Goal: Task Accomplishment & Management: Use online tool/utility

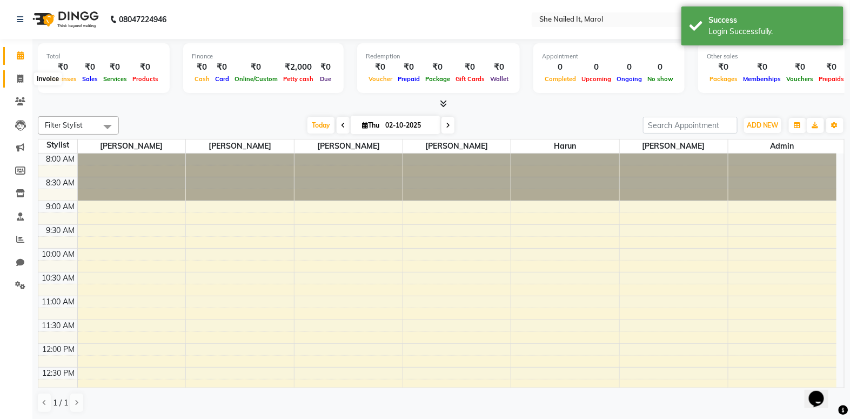
click at [25, 82] on span at bounding box center [20, 79] width 19 height 12
select select "8078"
select select "service"
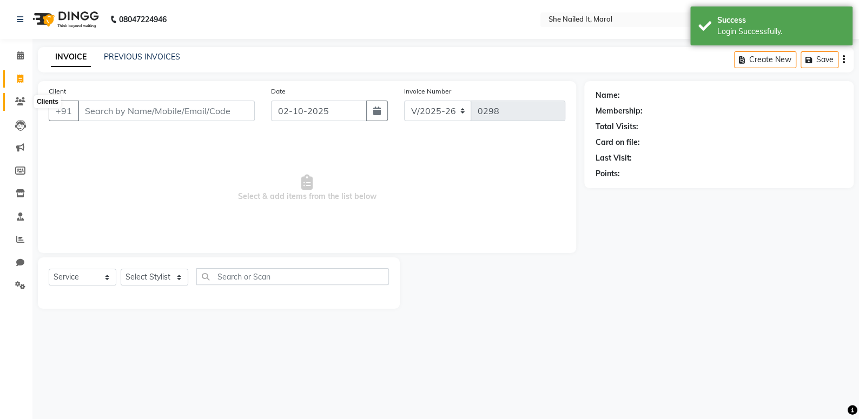
click at [26, 102] on span at bounding box center [20, 102] width 19 height 12
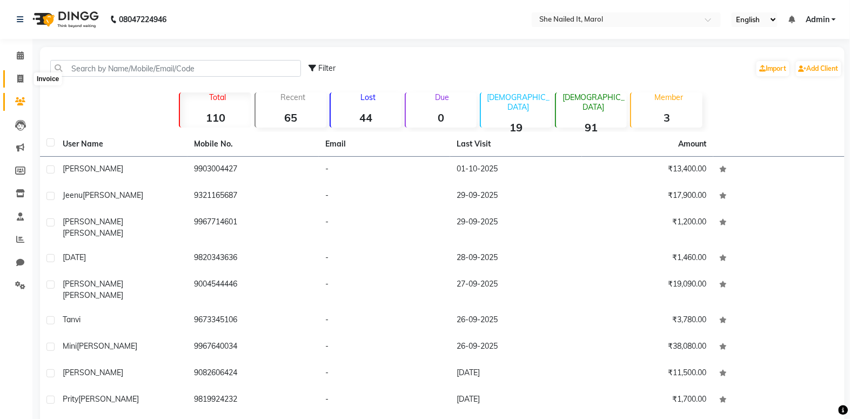
click at [15, 81] on span at bounding box center [20, 79] width 19 height 12
select select "service"
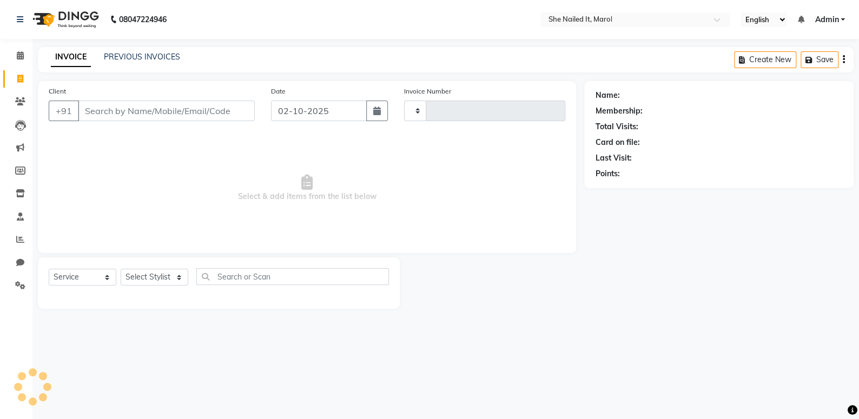
type input "0298"
select select "8078"
type input "m"
click at [155, 273] on select "Select Stylist Admin [PERSON_NAME] [PERSON_NAME] [PERSON_NAME] [PERSON_NAME]" at bounding box center [155, 277] width 68 height 17
click at [150, 392] on div "08047224946 Select Location × She Nailed It, Marol English ENGLISH Español العر…" at bounding box center [429, 209] width 859 height 419
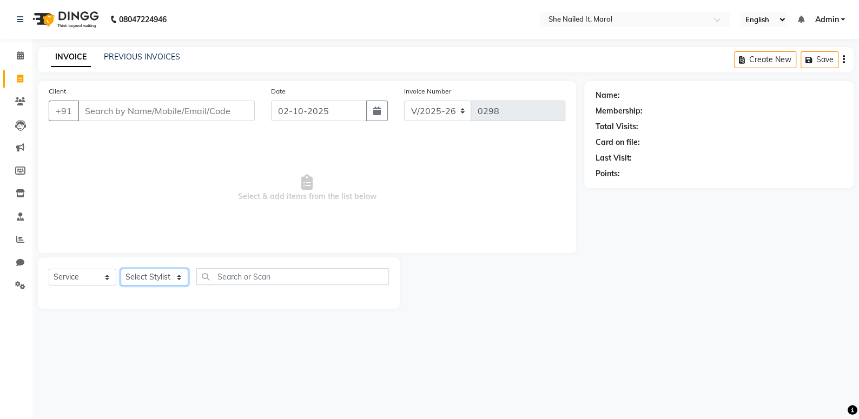
drag, startPoint x: 172, startPoint y: 270, endPoint x: 172, endPoint y: 279, distance: 8.7
click at [172, 270] on select "Select Stylist Admin [PERSON_NAME] [PERSON_NAME] [PERSON_NAME] [PERSON_NAME]" at bounding box center [155, 277] width 68 height 17
select select "74630"
click at [121, 269] on select "Select Stylist Admin [PERSON_NAME] [PERSON_NAME] [PERSON_NAME] [PERSON_NAME]" at bounding box center [155, 277] width 68 height 17
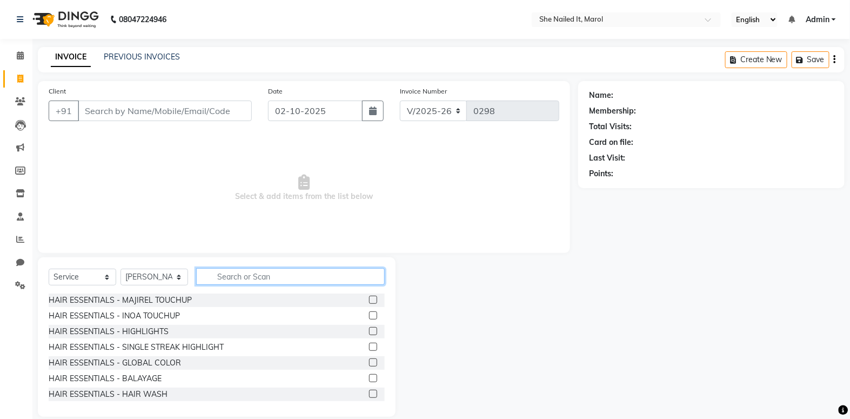
click at [232, 272] on input "text" at bounding box center [290, 276] width 189 height 17
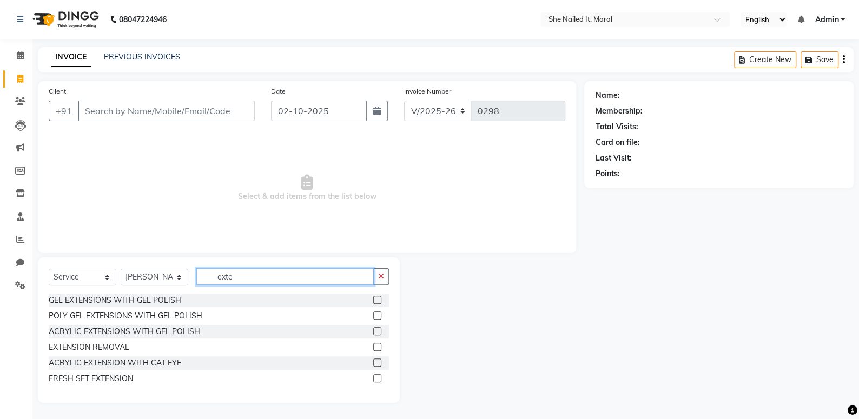
type input "exte"
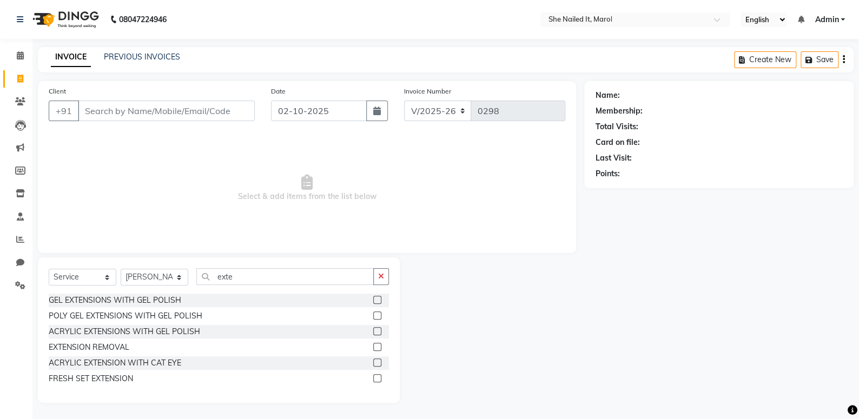
click at [379, 333] on label at bounding box center [377, 331] width 8 height 8
click at [379, 333] on input "checkbox" at bounding box center [376, 331] width 7 height 7
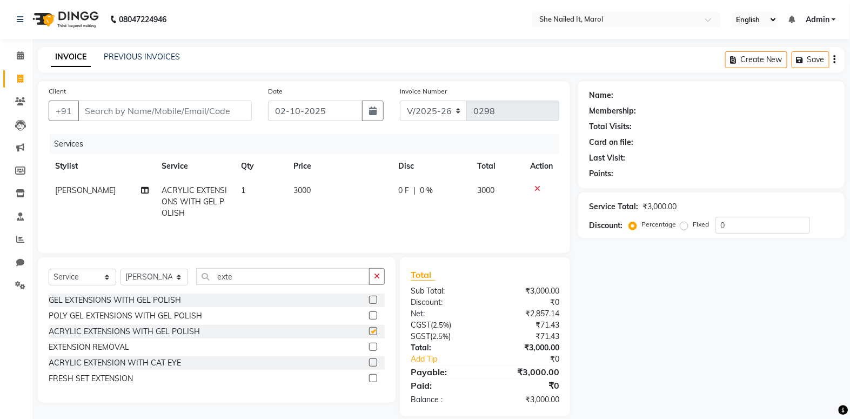
checkbox input "false"
click at [376, 281] on button "button" at bounding box center [377, 276] width 16 height 17
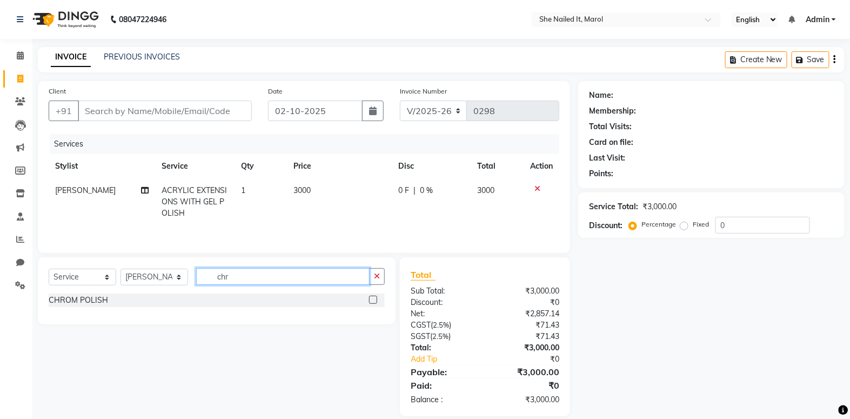
type input "chr"
click at [374, 303] on label at bounding box center [373, 300] width 8 height 8
click at [374, 303] on input "checkbox" at bounding box center [372, 300] width 7 height 7
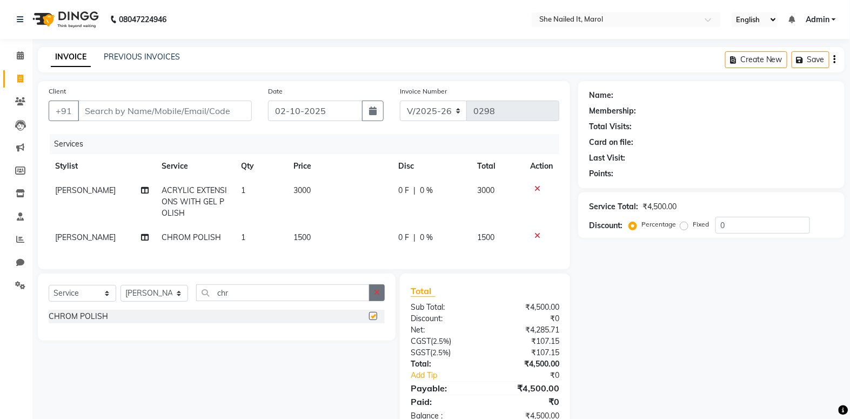
checkbox input "false"
click at [376, 294] on button "button" at bounding box center [377, 292] width 16 height 17
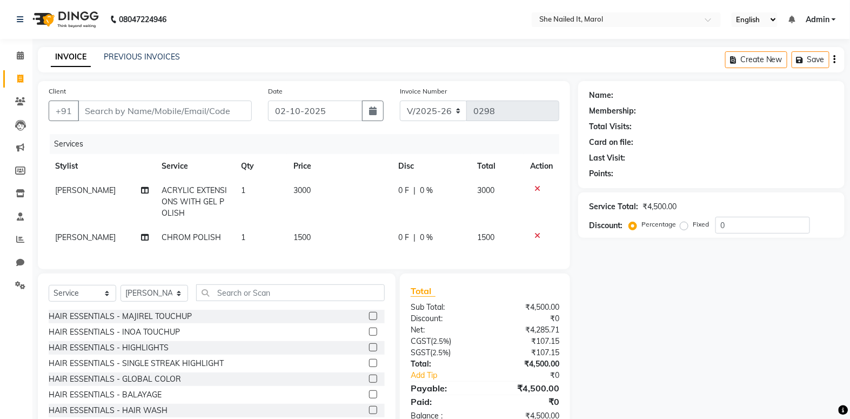
click at [342, 216] on td "3000" at bounding box center [339, 201] width 105 height 47
select select "74630"
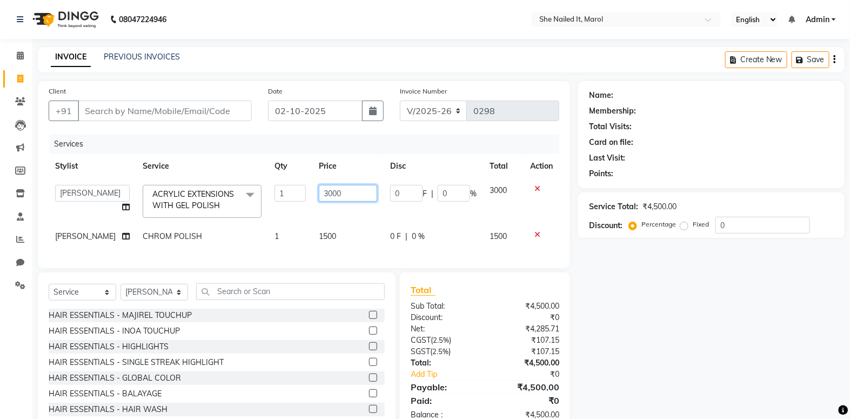
click at [341, 196] on input "3000" at bounding box center [348, 193] width 58 height 17
click at [735, 221] on input "0" at bounding box center [763, 225] width 95 height 17
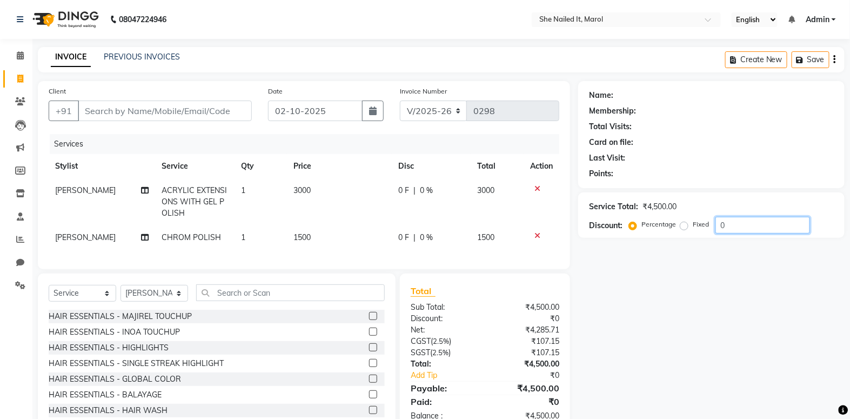
click at [721, 224] on input "0" at bounding box center [763, 225] width 95 height 17
type input "40"
click at [704, 250] on div "Name: Membership: Total Visits: Card on file: Last Visit: Points: Service Total…" at bounding box center [716, 257] width 275 height 352
click at [495, 269] on div "Client +91 Date [DATE] Invoice Number V/2025 V/[PHONE_NUMBER] Services Stylist …" at bounding box center [304, 175] width 533 height 188
click at [365, 236] on td "1500" at bounding box center [339, 237] width 104 height 24
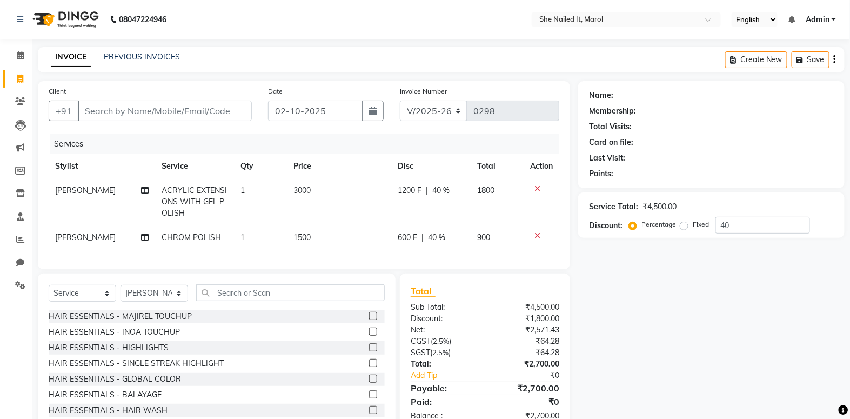
select select "74630"
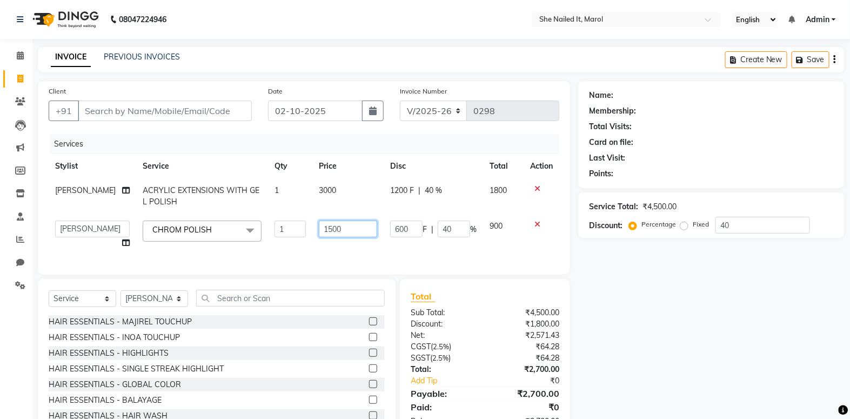
click at [340, 230] on input "1500" at bounding box center [348, 229] width 58 height 17
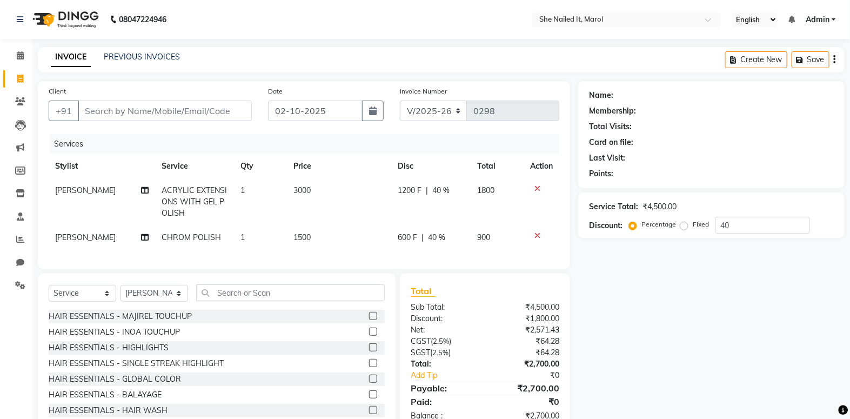
click at [411, 246] on td "600 F | 40 %" at bounding box center [430, 237] width 79 height 24
select select "74630"
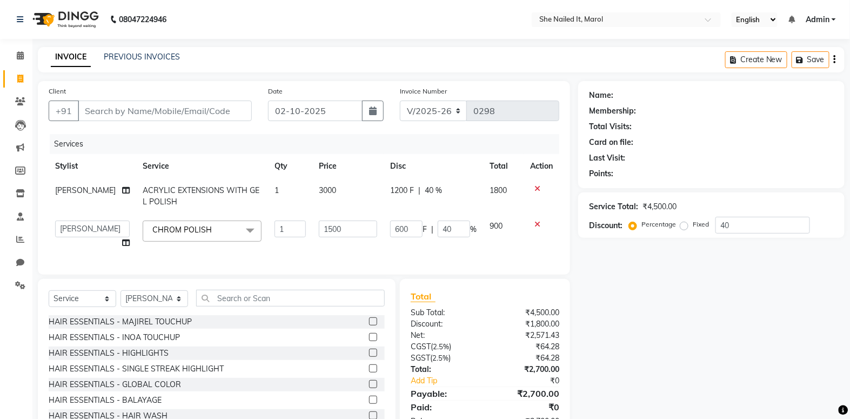
click at [398, 203] on td "1200 F | 40 %" at bounding box center [433, 196] width 99 height 36
select select "74630"
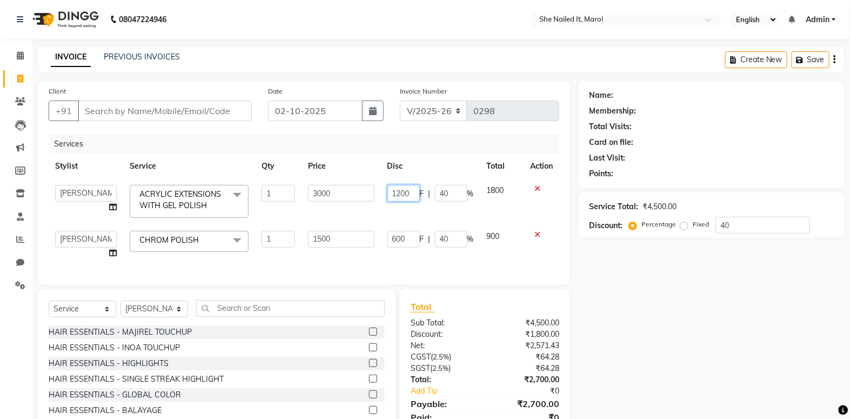
drag, startPoint x: 411, startPoint y: 194, endPoint x: 373, endPoint y: 196, distance: 38.5
click at [373, 196] on tr "Admin [PERSON_NAME] [PERSON_NAME] Sawat [PERSON_NAME] [PERSON_NAME] ACRYLIC EXT…" at bounding box center [304, 201] width 511 height 46
type input "1400"
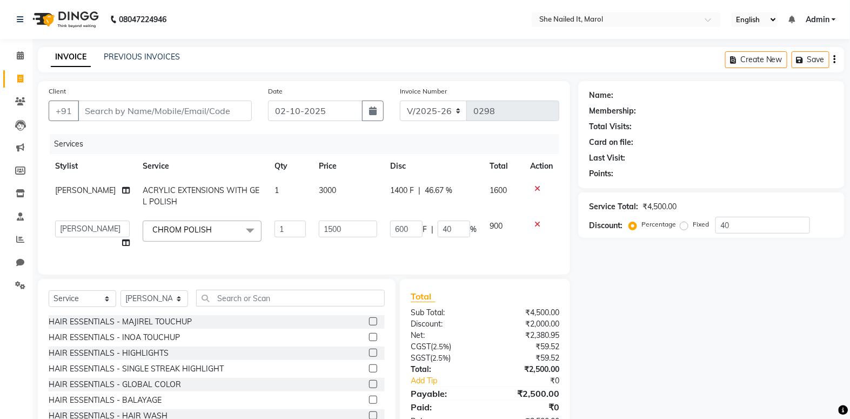
click at [340, 262] on div "Services Stylist Service Qty Price Disc Total Action [PERSON_NAME] ACRYLIC EXTE…" at bounding box center [304, 199] width 511 height 130
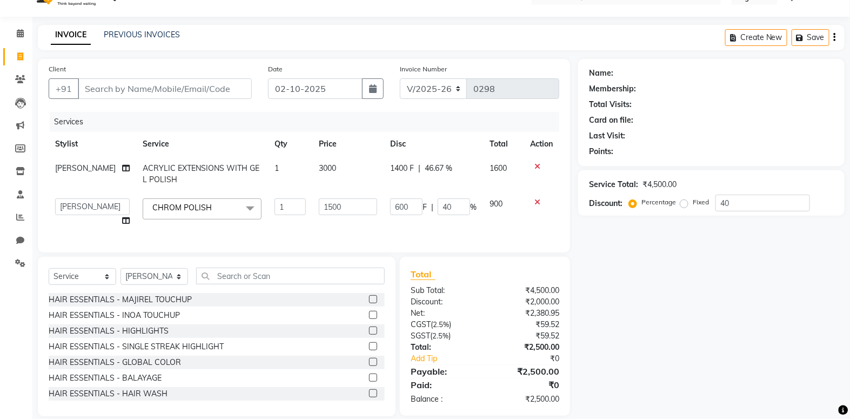
scroll to position [43, 0]
